Goal: Task Accomplishment & Management: Manage account settings

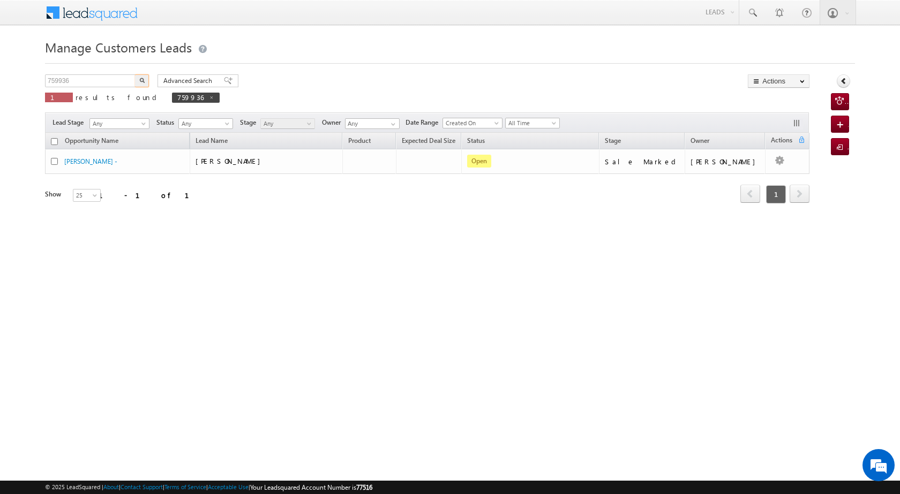
click at [18, 87] on body "Menu [PERSON_NAME] [PERSON_NAME] a2@ks erve." at bounding box center [450, 152] width 900 height 304
type input "8218541158"
click at [141, 81] on img "button" at bounding box center [141, 80] width 5 height 5
click at [87, 81] on input "759936" at bounding box center [91, 80] width 92 height 13
drag, startPoint x: 87, startPoint y: 81, endPoint x: 17, endPoint y: 93, distance: 71.6
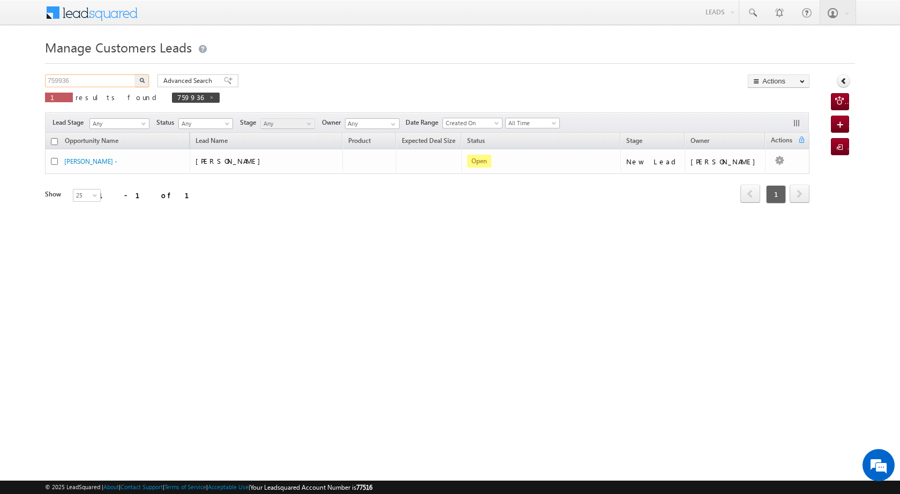
click at [15, 94] on body "Menu [PERSON_NAME] [PERSON_NAME] a2@ks erve." at bounding box center [450, 152] width 900 height 304
paste input "8218541158"
type input "8218541158"
click at [143, 79] on img "button" at bounding box center [141, 80] width 5 height 5
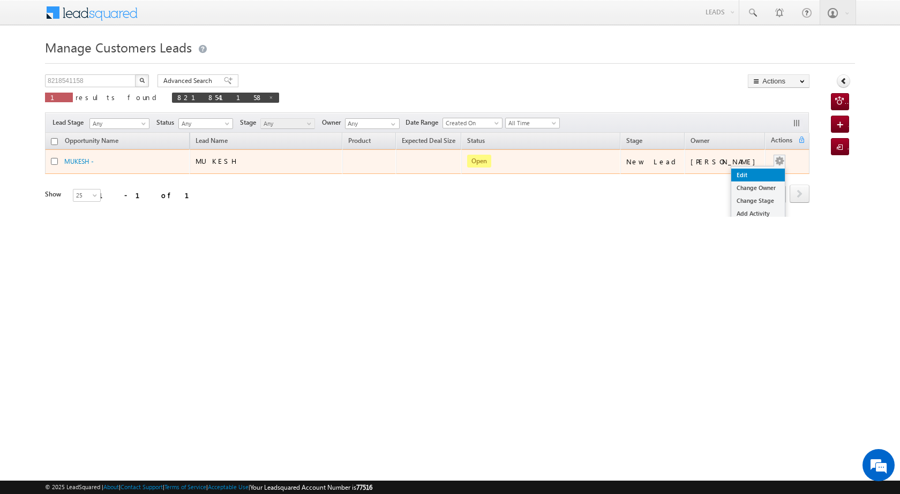
click at [751, 173] on link "Edit" at bounding box center [758, 175] width 54 height 13
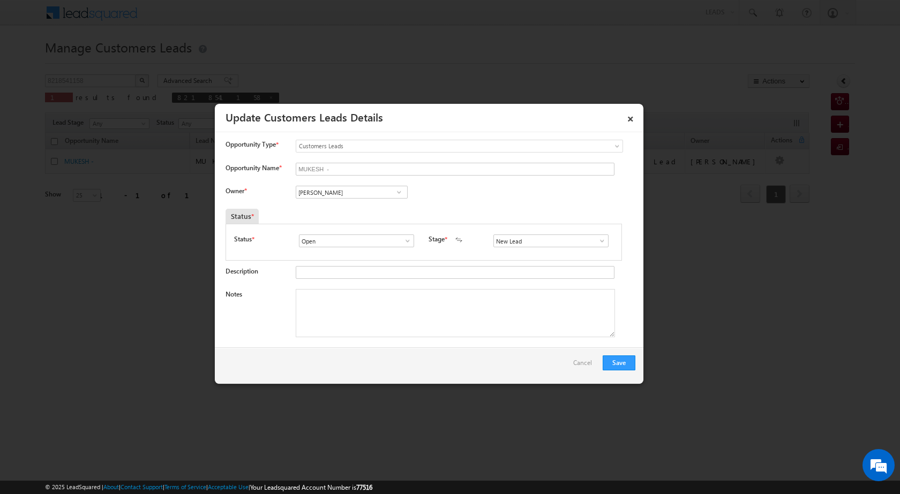
click at [400, 192] on span at bounding box center [399, 192] width 11 height 9
type input "h"
type input "[PERSON_NAME]"
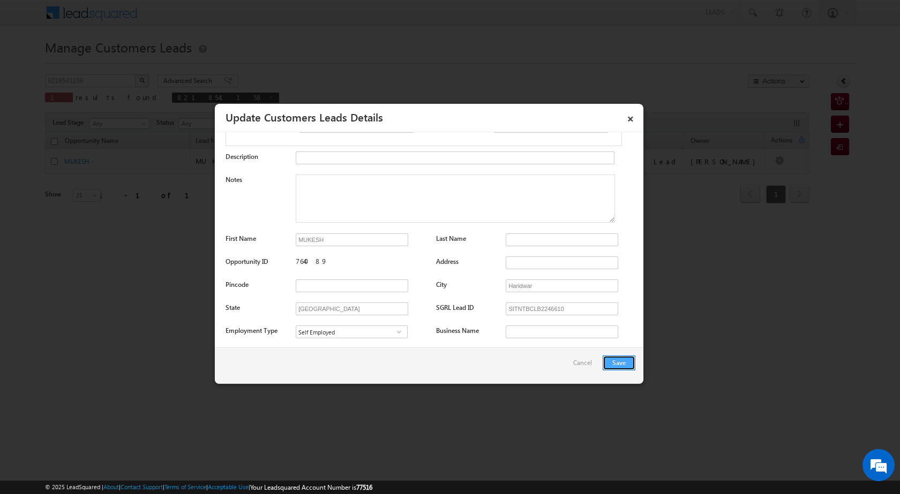
click at [614, 360] on button "Save" at bounding box center [619, 363] width 33 height 15
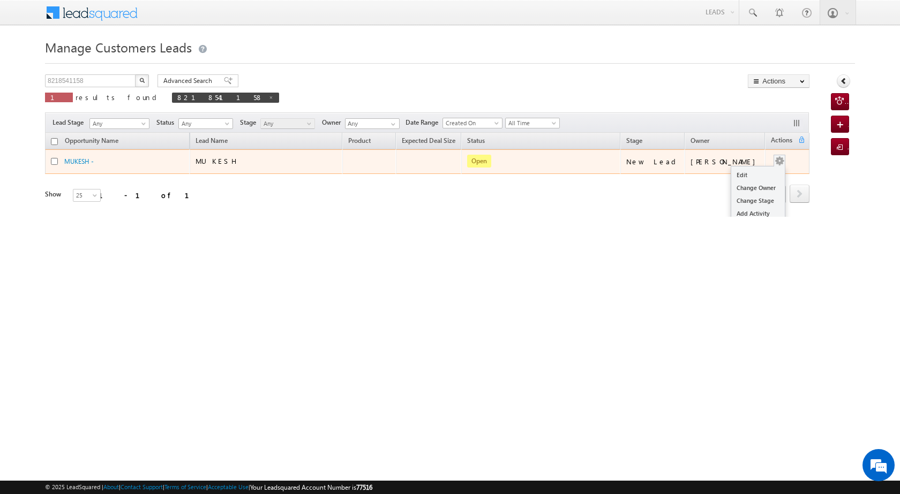
click at [780, 161] on button "button" at bounding box center [779, 161] width 11 height 11
click at [748, 178] on link "Edit" at bounding box center [758, 175] width 54 height 13
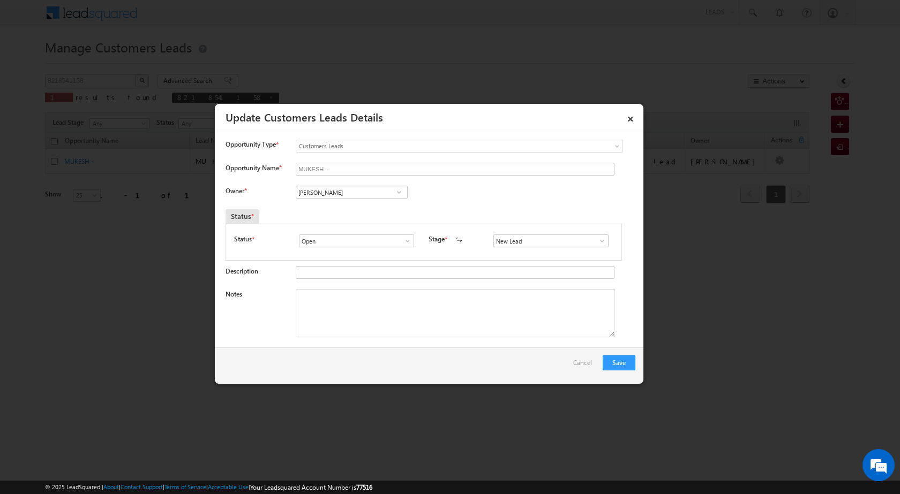
click at [400, 193] on span at bounding box center [399, 192] width 11 height 9
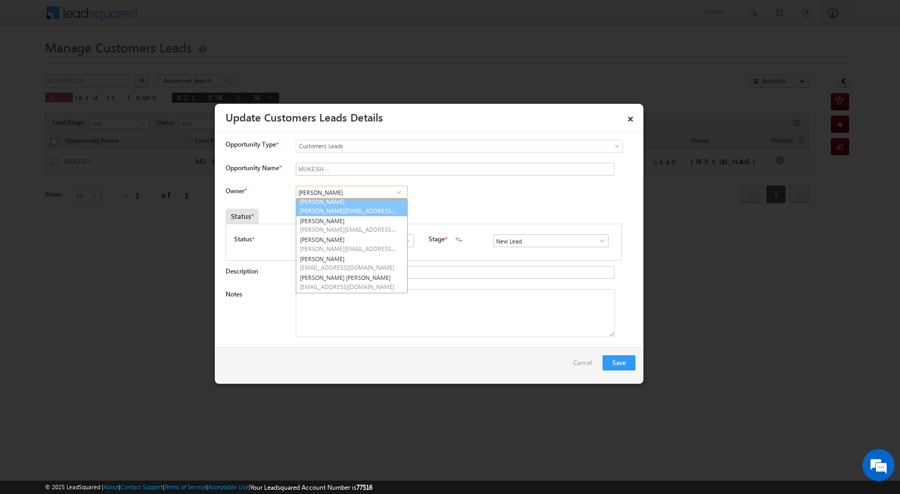
scroll to position [0, 0]
click at [346, 193] on input "[PERSON_NAME]" at bounding box center [352, 192] width 112 height 13
click at [358, 206] on link "[PERSON_NAME] [PERSON_NAME][EMAIL_ADDRESS][DOMAIN_NAME]" at bounding box center [352, 209] width 112 height 20
type input "[PERSON_NAME]"
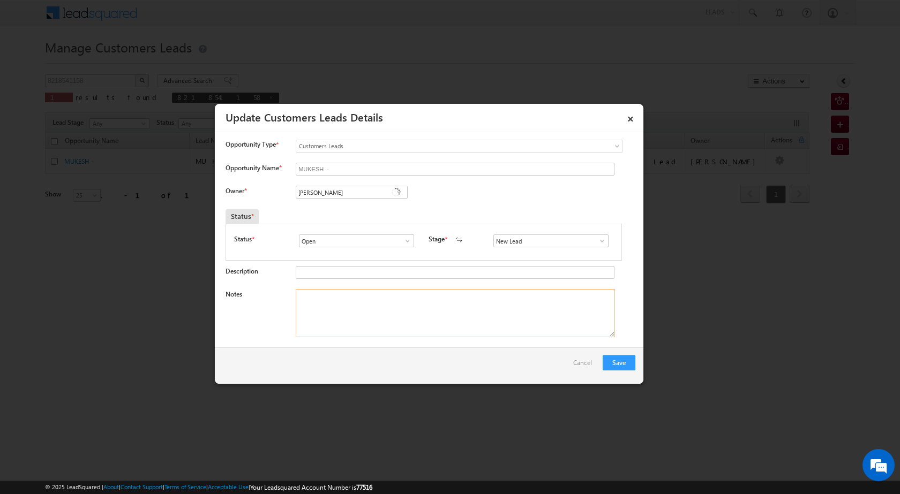
click at [370, 312] on textarea "Notes" at bounding box center [455, 313] width 319 height 48
click at [600, 238] on span at bounding box center [602, 241] width 11 height 9
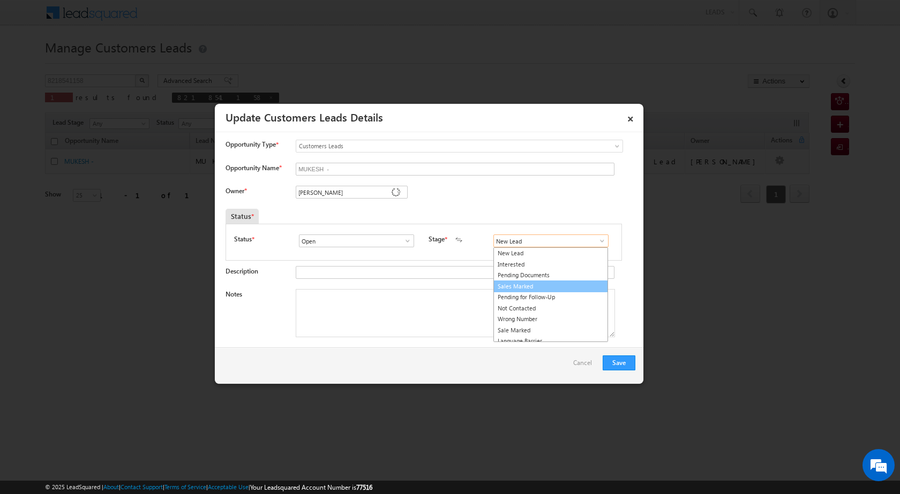
click at [548, 287] on link "Sales Marked" at bounding box center [550, 287] width 115 height 12
type input "Sales Marked"
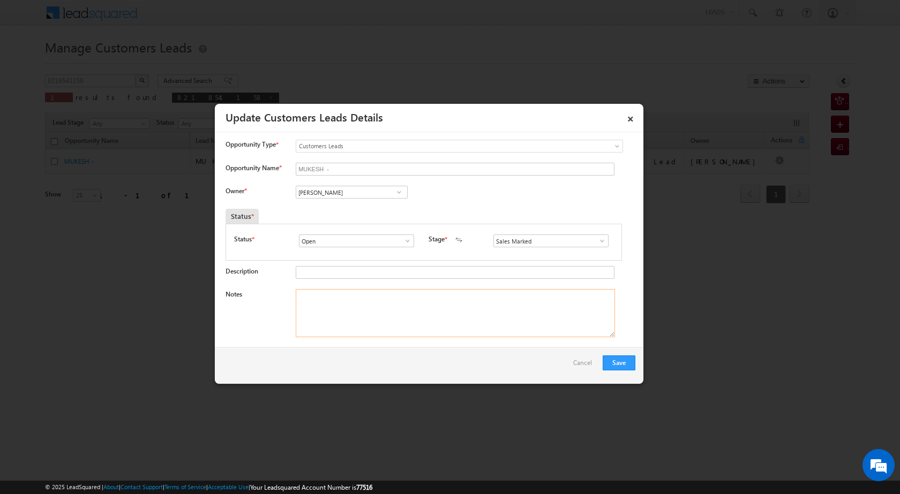
click at [406, 299] on textarea "Notes" at bounding box center [455, 313] width 319 height 48
click at [323, 302] on textarea "Notes" at bounding box center [455, 313] width 319 height 48
paste textarea "pv vailue 70 loan 60 lac down 10 lac job comony mentence manager 93 k bank busi…"
click at [487, 310] on textarea "pv vailue 70 loan 60 lac down 10 lac job comony mentence manager 93 k bank busi…" at bounding box center [455, 313] width 319 height 48
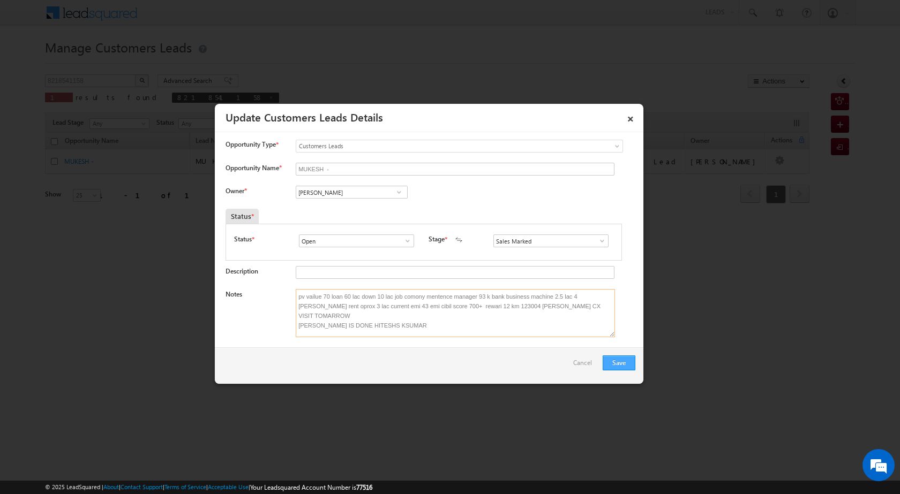
type textarea "pv vailue 70 loan 60 lac down 10 lac job comony mentence manager 93 k bank busi…"
click at [633, 365] on button "Save" at bounding box center [619, 363] width 33 height 15
